Goal: Information Seeking & Learning: Check status

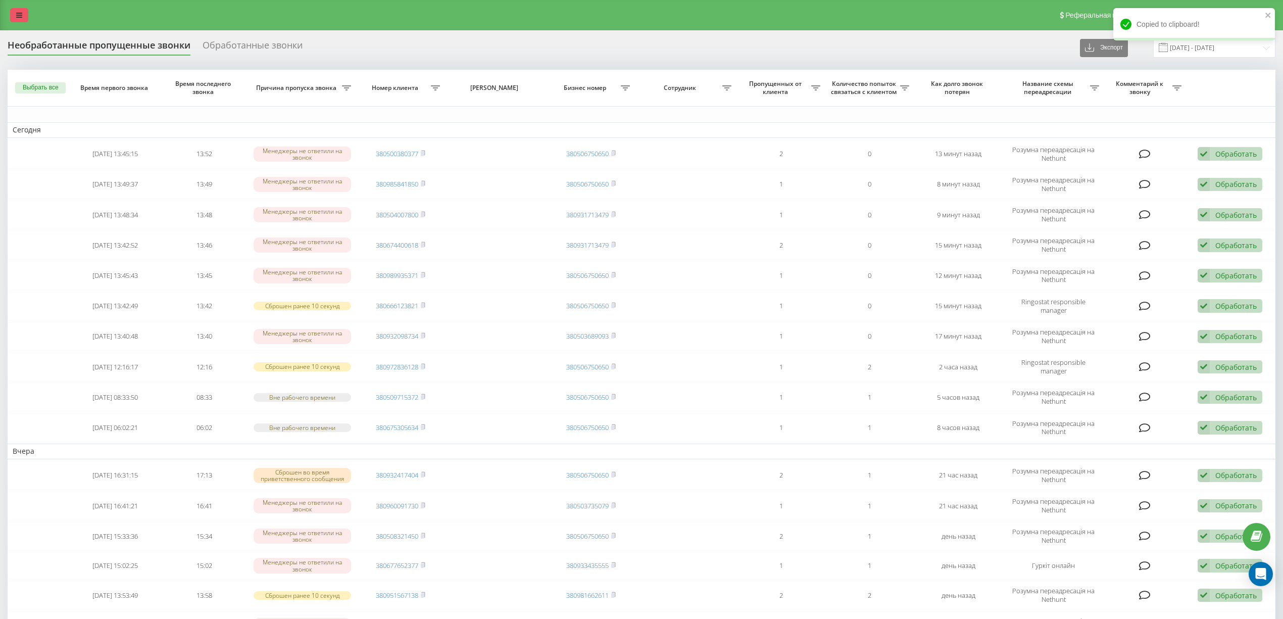
click at [16, 12] on icon at bounding box center [19, 15] width 6 height 7
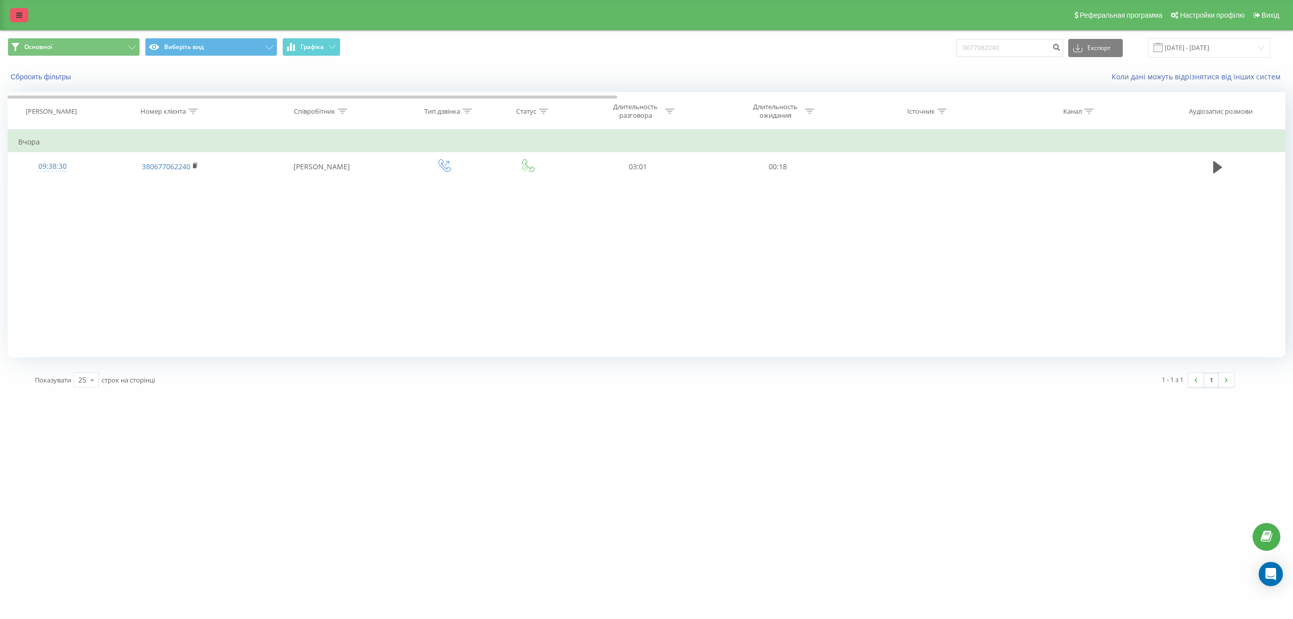
click at [15, 13] on link at bounding box center [19, 15] width 18 height 14
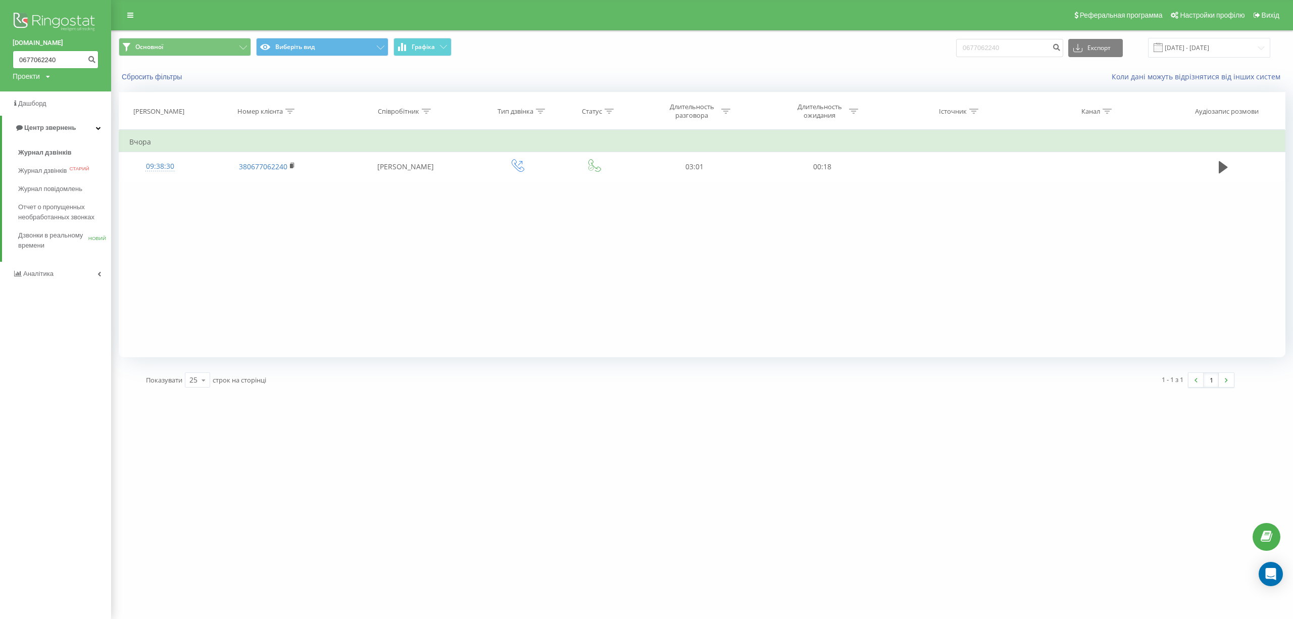
click at [47, 58] on input "0677062240" at bounding box center [56, 60] width 86 height 18
drag, startPoint x: 65, startPoint y: 58, endPoint x: 0, endPoint y: 58, distance: 65.2
click at [0, 58] on div "[DOMAIN_NAME] 0677062240 Проекти [DOMAIN_NAME]" at bounding box center [55, 45] width 111 height 91
paste input "983970241"
type input "0983970241"
